Goal: Transaction & Acquisition: Purchase product/service

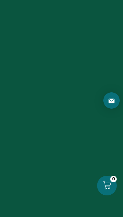
scroll to position [166, 0]
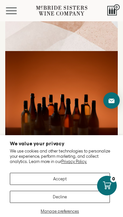
click at [30, 180] on button "Accept" at bounding box center [60, 179] width 100 height 12
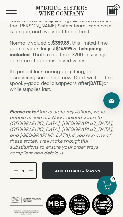
scroll to position [265, 0]
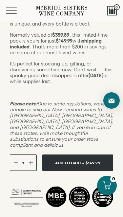
click at [62, 163] on span "Add To Cart -" at bounding box center [69, 163] width 29 height 10
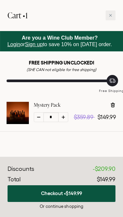
scroll to position [411, 0]
click at [11, 45] on span "Login" at bounding box center [14, 45] width 13 height 6
click at [22, 191] on button "Checkout • $149.99" at bounding box center [62, 194] width 108 height 17
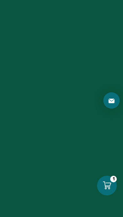
type input "**********"
click at [61, 133] on button "Log in" at bounding box center [62, 133] width 76 height 16
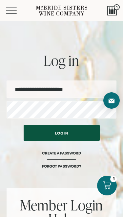
click at [86, 132] on button "Log in" at bounding box center [62, 133] width 76 height 16
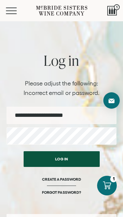
type input "**********"
click at [87, 155] on button "Log in" at bounding box center [62, 160] width 76 height 16
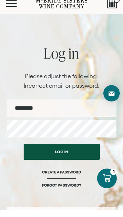
click at [86, 81] on h2 "Error Please adjust the following:" at bounding box center [62, 84] width 110 height 6
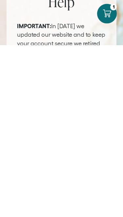
scroll to position [63, 0]
